Goal: Find specific page/section: Find specific page/section

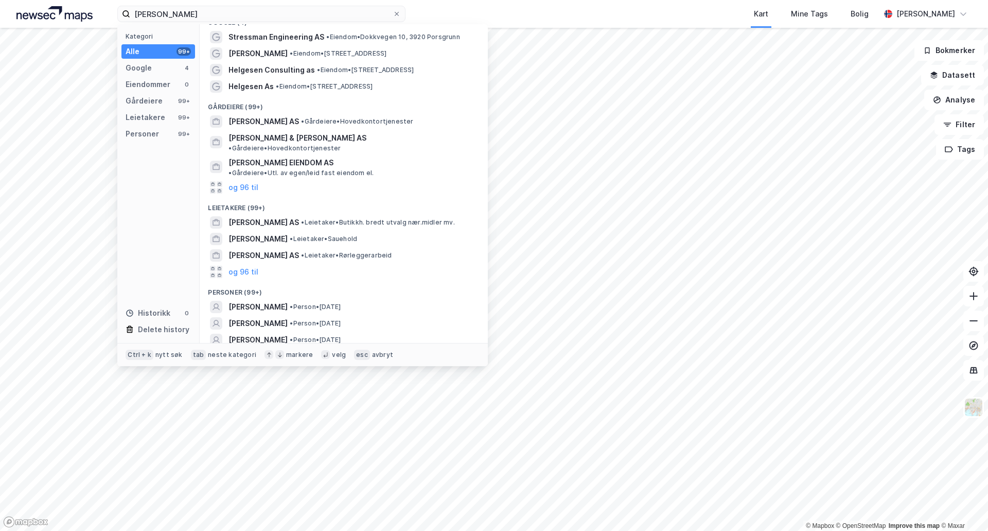
scroll to position [19, 0]
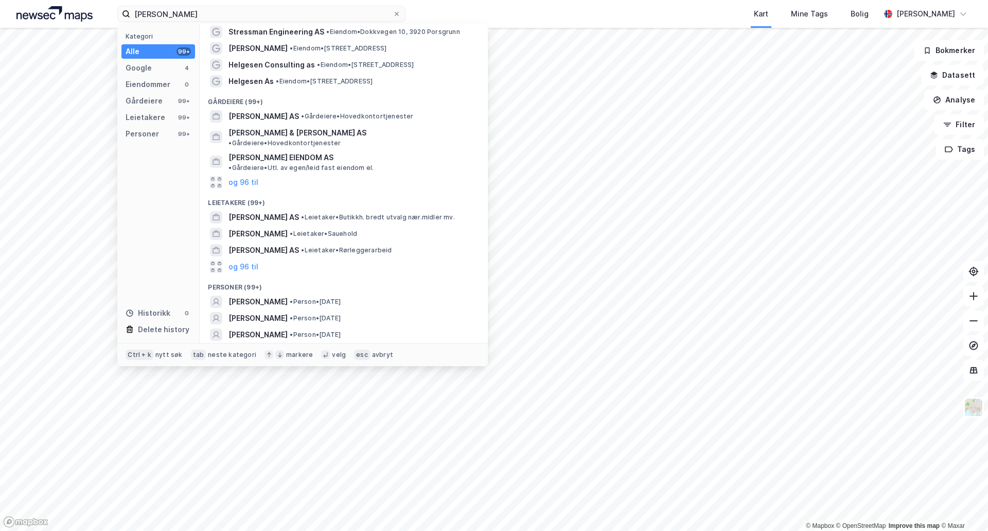
type input "[PERSON_NAME]"
click at [242, 345] on button "og 96 til" at bounding box center [244, 351] width 30 height 12
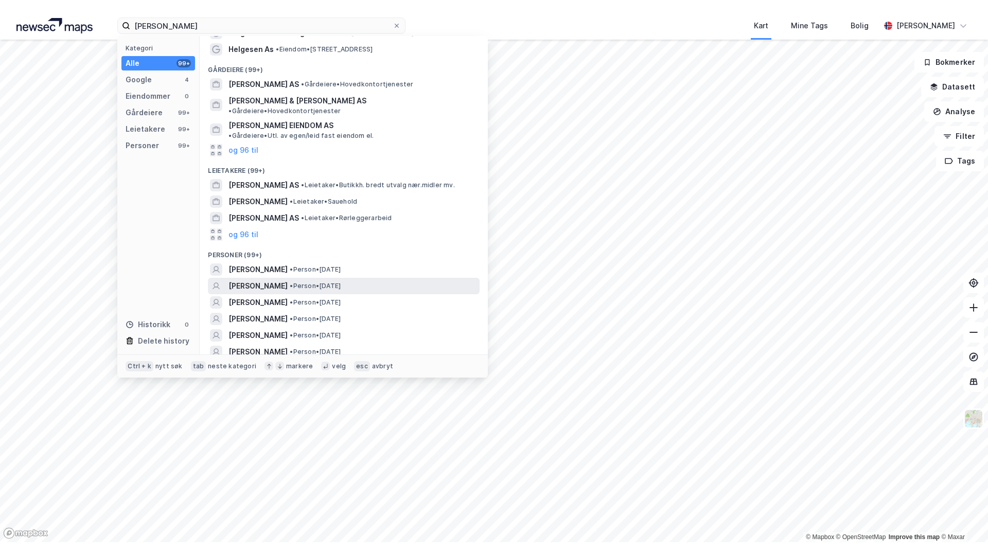
scroll to position [122, 0]
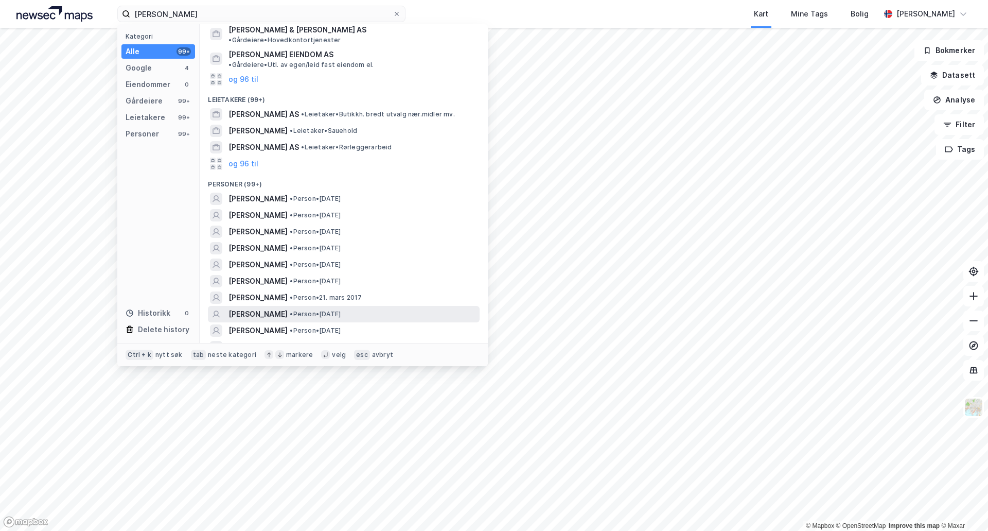
click at [288, 308] on span "[PERSON_NAME]" at bounding box center [258, 314] width 59 height 12
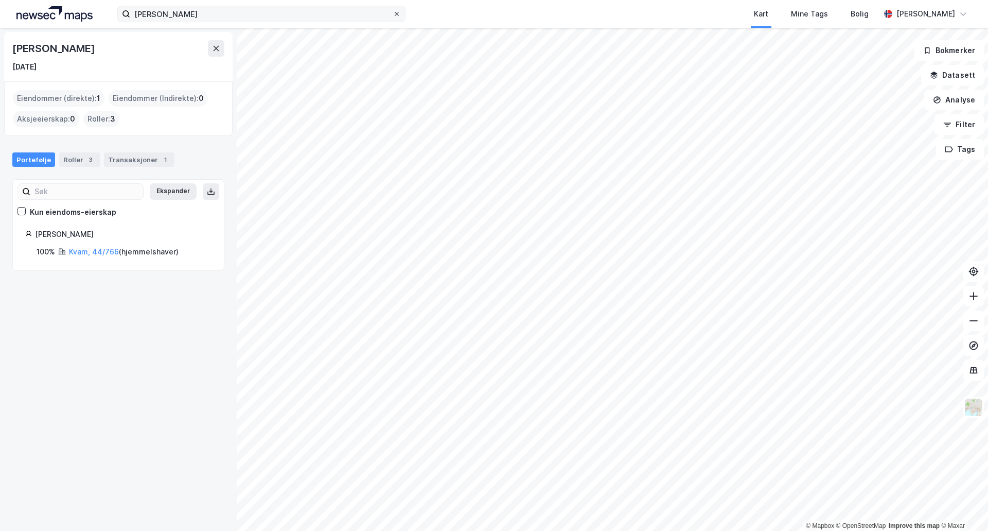
click at [398, 14] on icon at bounding box center [397, 14] width 6 height 6
click at [393, 14] on input "[PERSON_NAME]" at bounding box center [261, 13] width 263 height 15
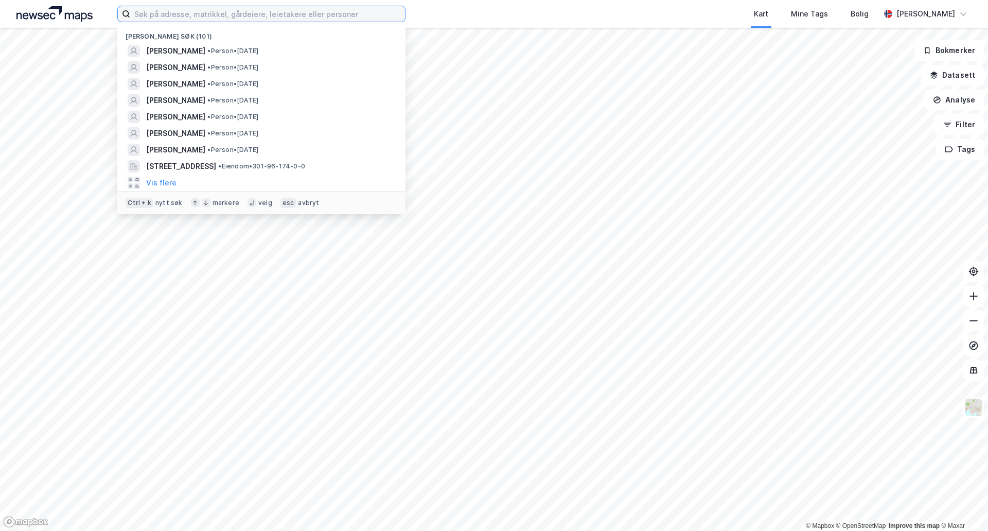
click at [194, 15] on input at bounding box center [267, 13] width 275 height 15
paste input "Baard Iversens veg 7"
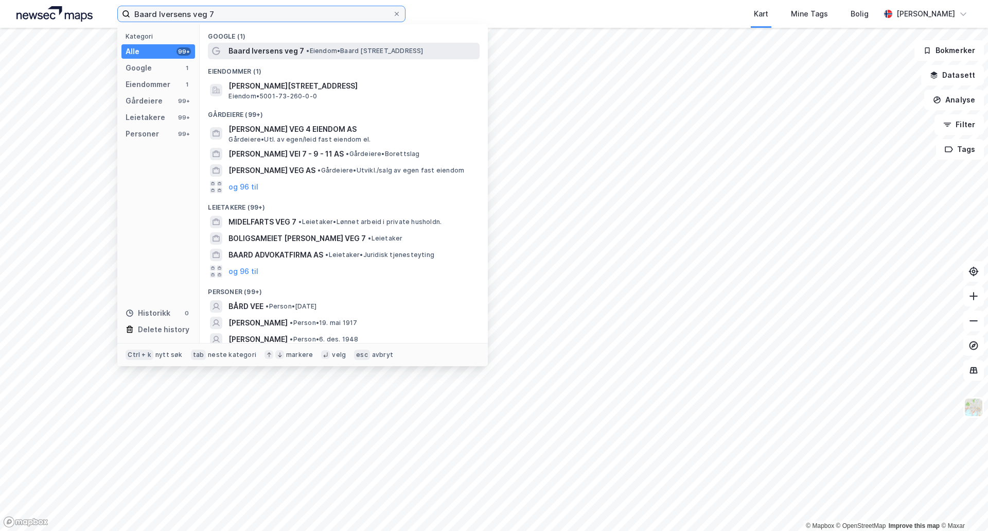
type input "Baard Iversens veg 7"
click at [291, 54] on span "Baard Iversens veg 7" at bounding box center [267, 51] width 76 height 12
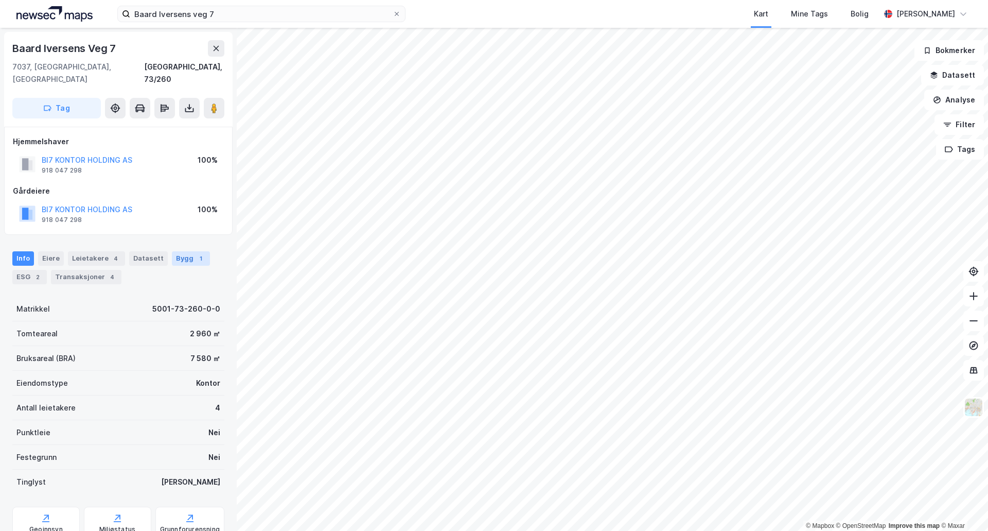
click at [187, 251] on div "Bygg 1" at bounding box center [191, 258] width 38 height 14
